Goal: Task Accomplishment & Management: Complete application form

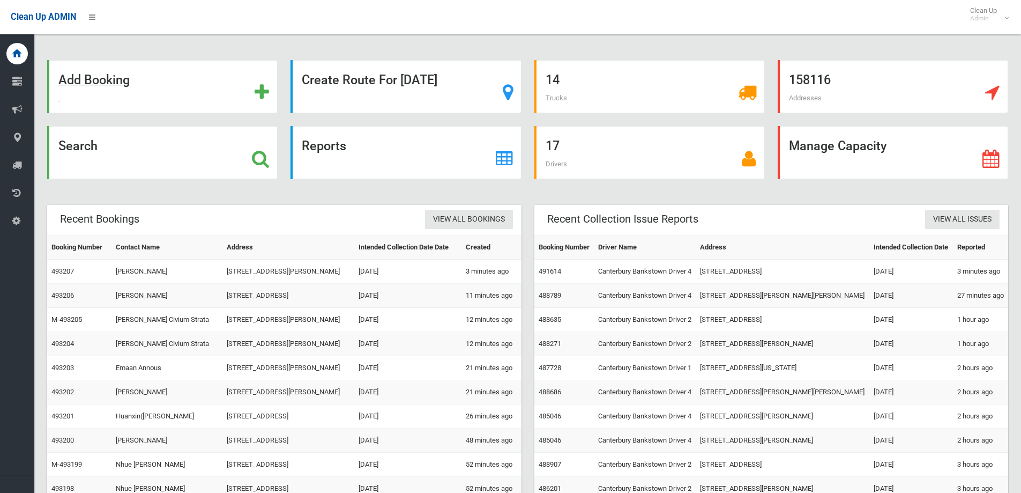
click at [129, 86] on strong "Add Booking" at bounding box center [93, 79] width 71 height 15
click at [122, 147] on div "Search" at bounding box center [162, 152] width 230 height 53
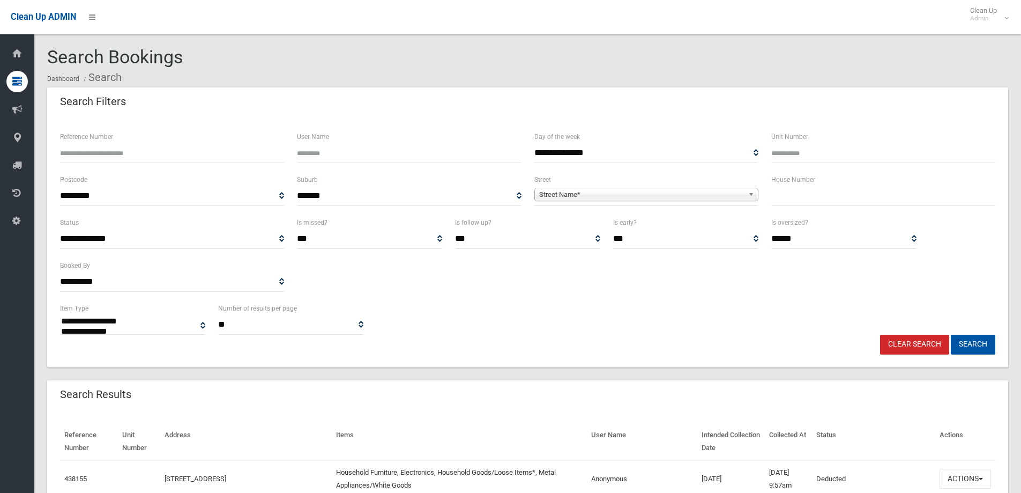
select select
type input "*******"
click at [672, 202] on span "**********" at bounding box center [646, 196] width 224 height 20
click at [659, 197] on span "Street Name*" at bounding box center [641, 194] width 205 height 13
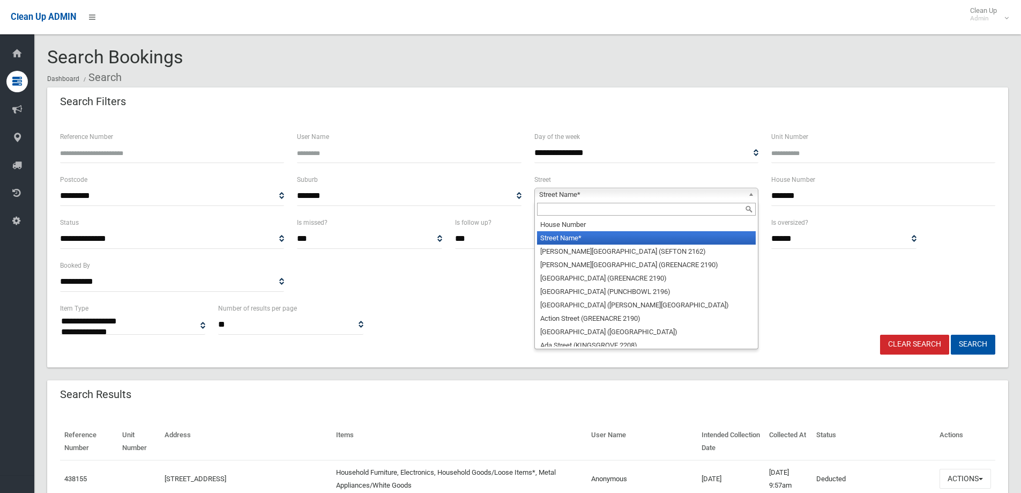
click at [584, 210] on input "text" at bounding box center [646, 209] width 219 height 13
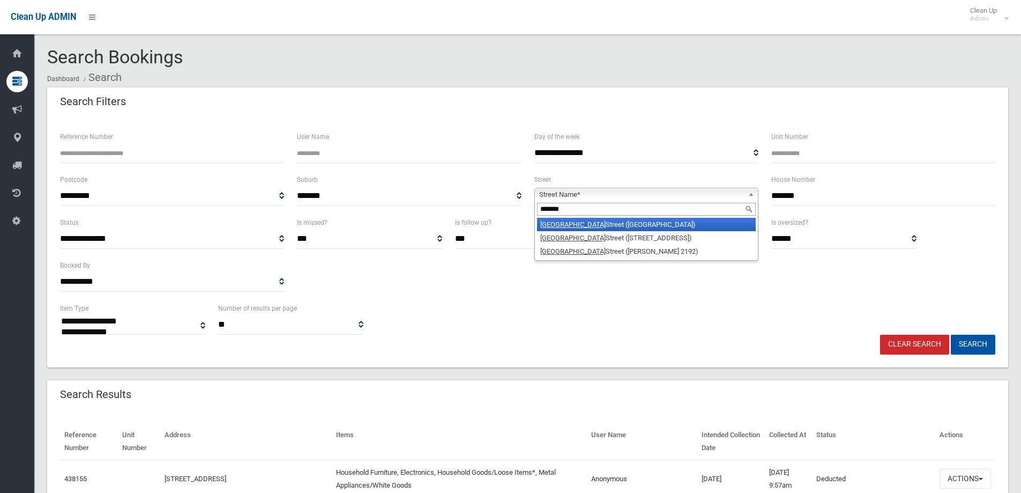
type input "*******"
click at [593, 220] on li "Lakemba Street (LAKEMBA 2195)" at bounding box center [646, 224] width 219 height 13
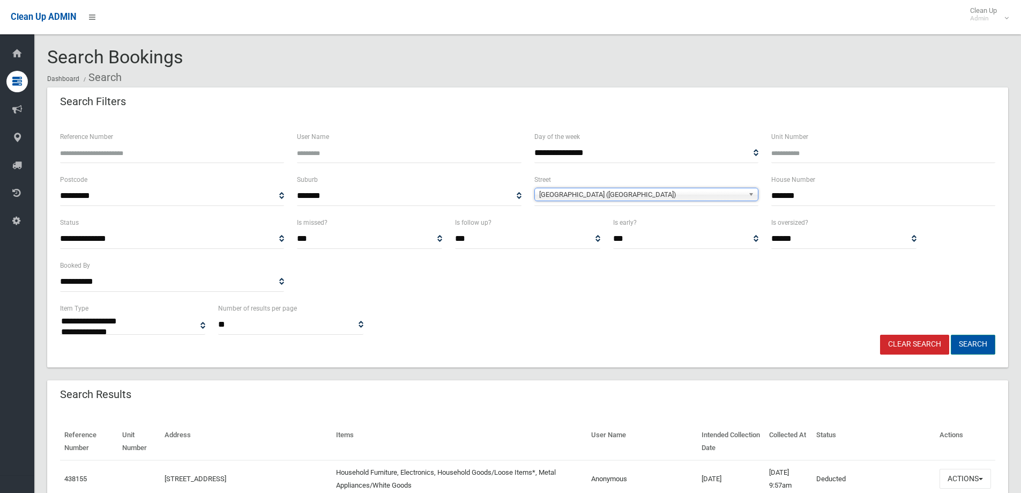
click at [966, 348] on button "Search" at bounding box center [973, 344] width 44 height 20
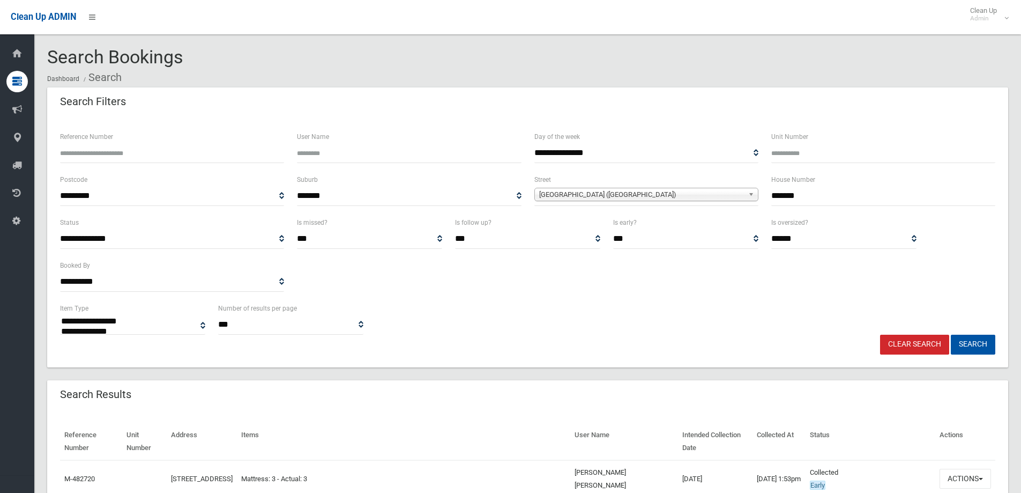
select select
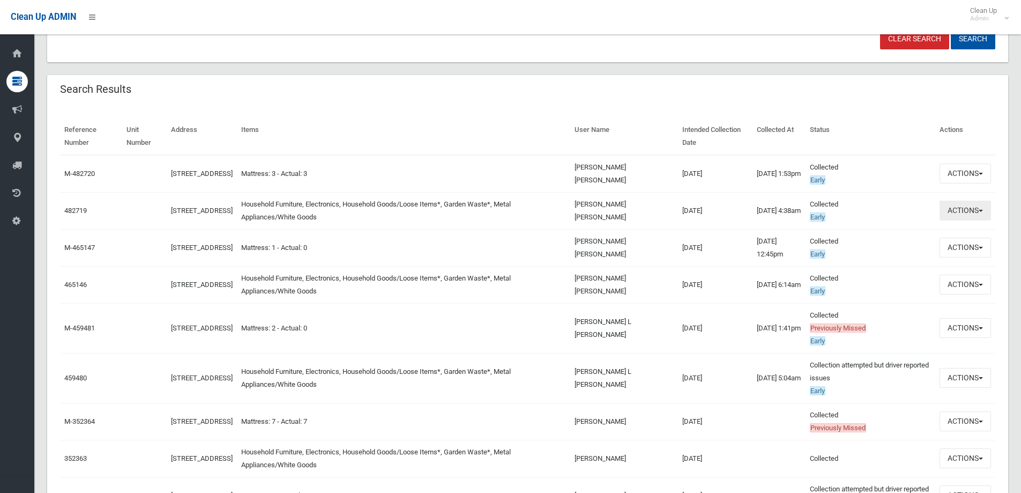
scroll to position [322, 0]
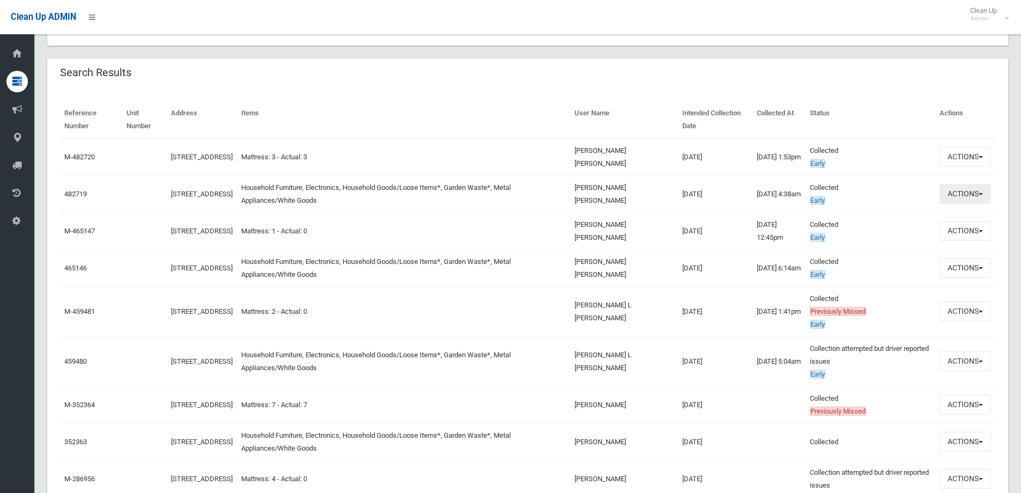
click at [982, 193] on span "button" at bounding box center [981, 194] width 4 height 2
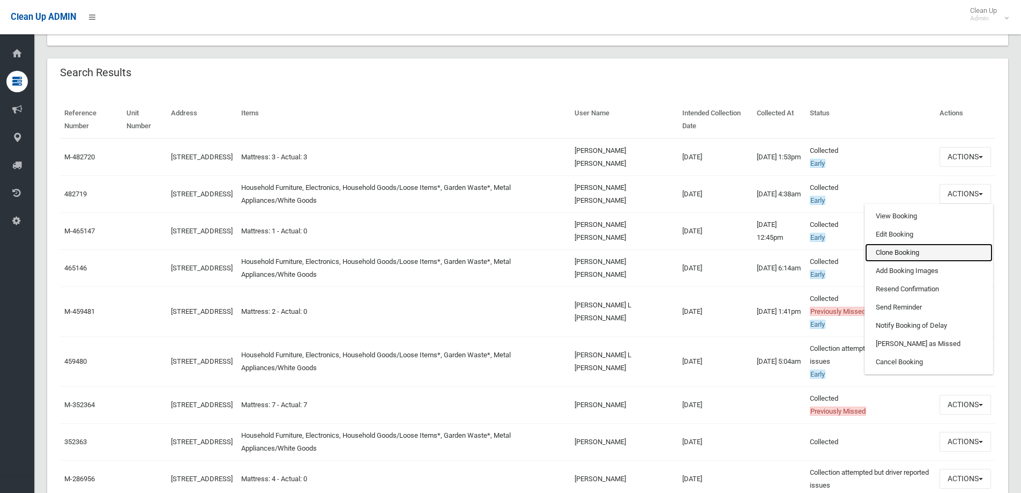
click at [904, 250] on link "Clone Booking" at bounding box center [929, 252] width 128 height 18
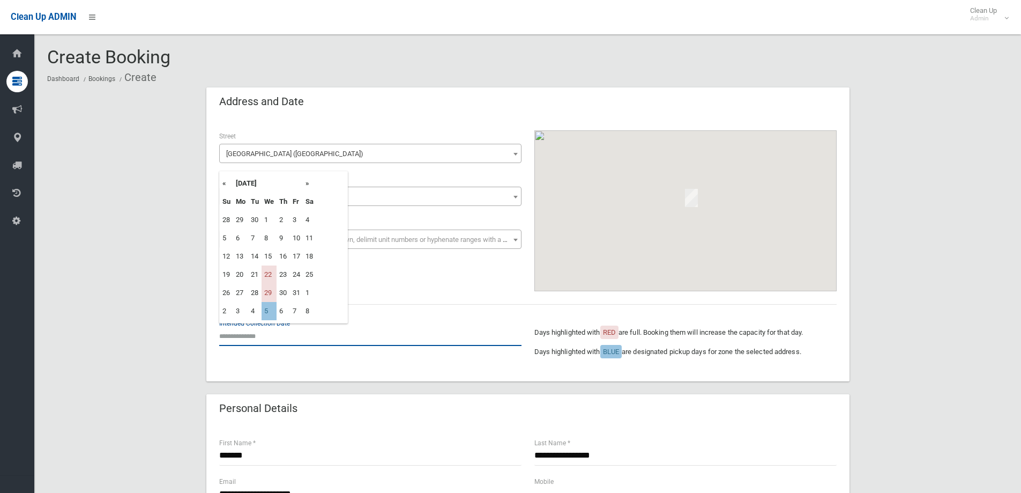
click at [302, 341] on input "text" at bounding box center [370, 336] width 302 height 20
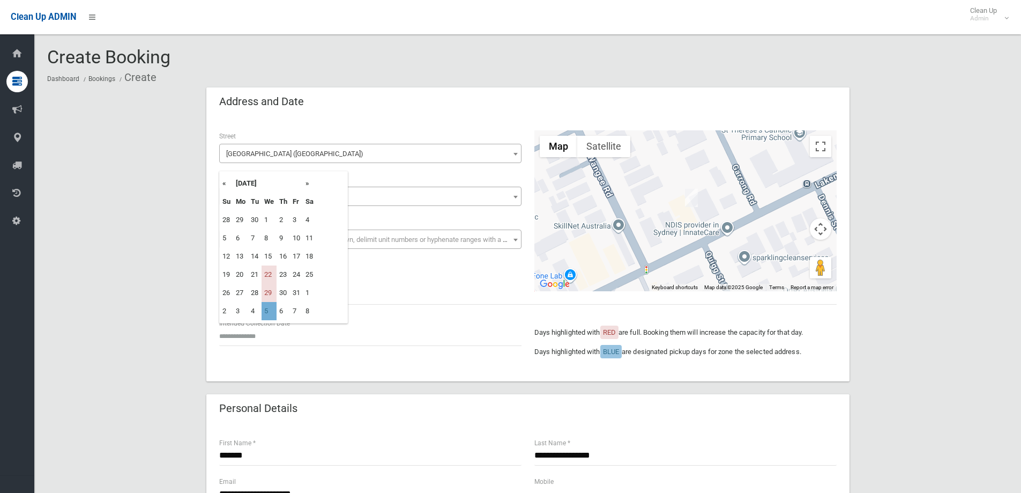
click at [270, 314] on td "5" at bounding box center [269, 311] width 15 height 18
type input "**********"
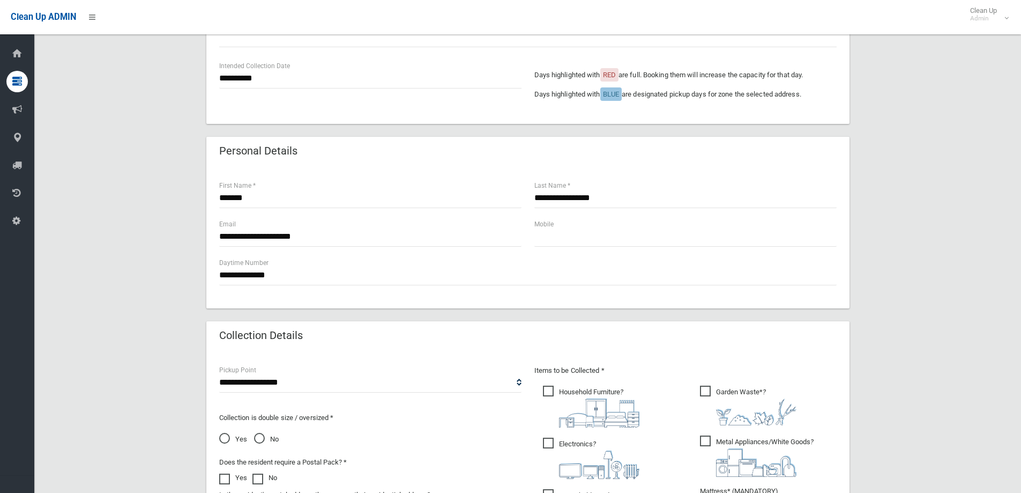
scroll to position [375, 0]
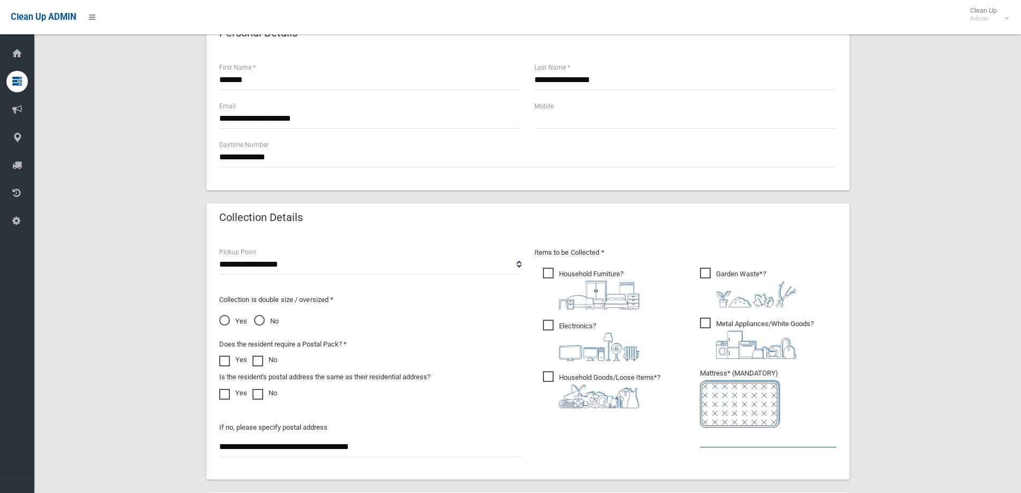
click at [741, 438] on input "text" at bounding box center [768, 437] width 137 height 20
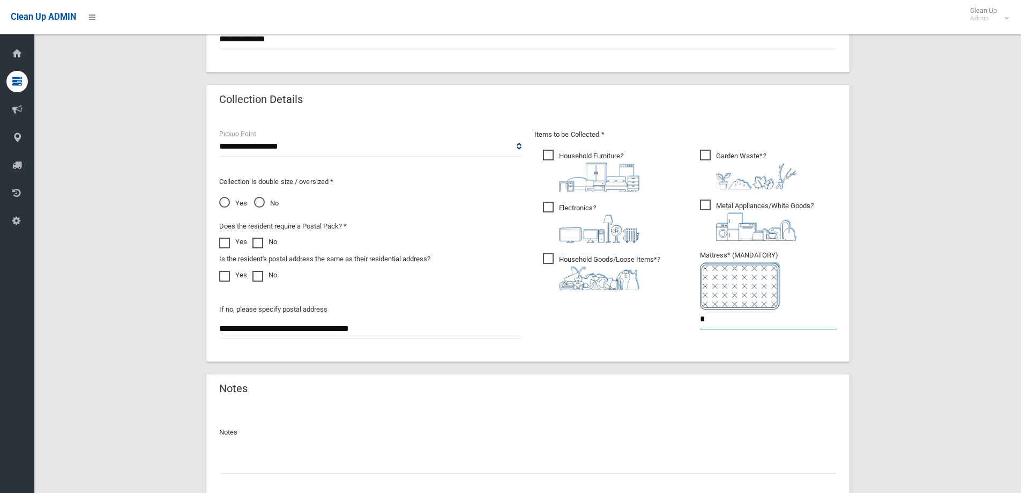
scroll to position [568, 0]
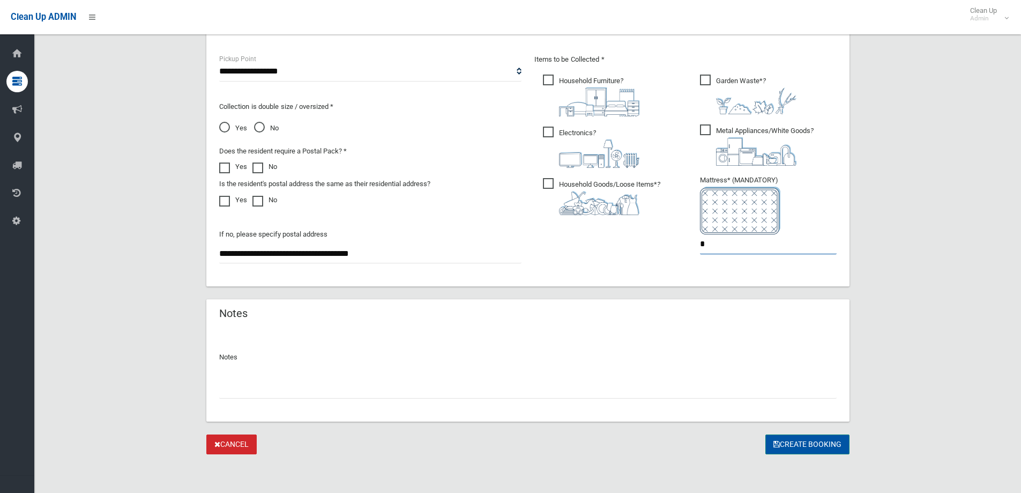
type input "*"
click at [813, 445] on button "Create Booking" at bounding box center [807, 444] width 84 height 20
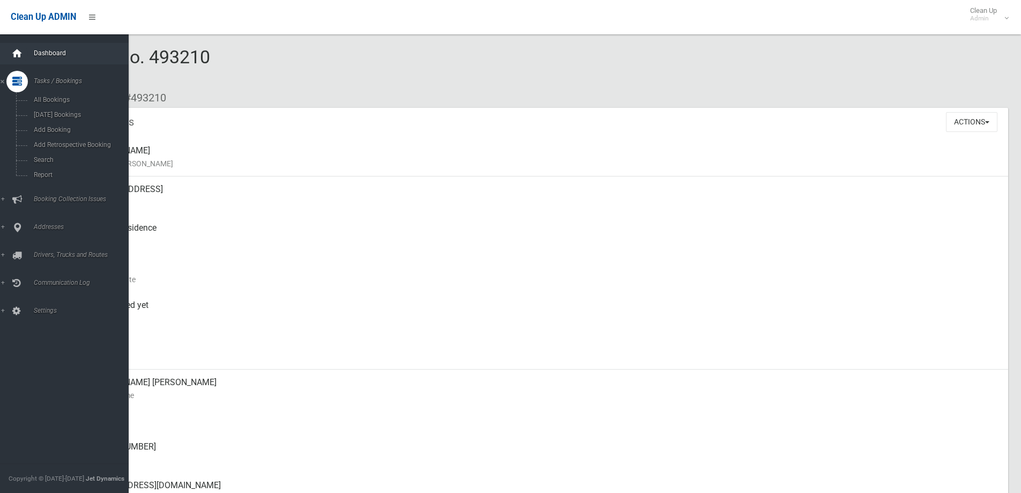
click at [23, 50] on icon at bounding box center [17, 53] width 12 height 21
